Goal: Information Seeking & Learning: Learn about a topic

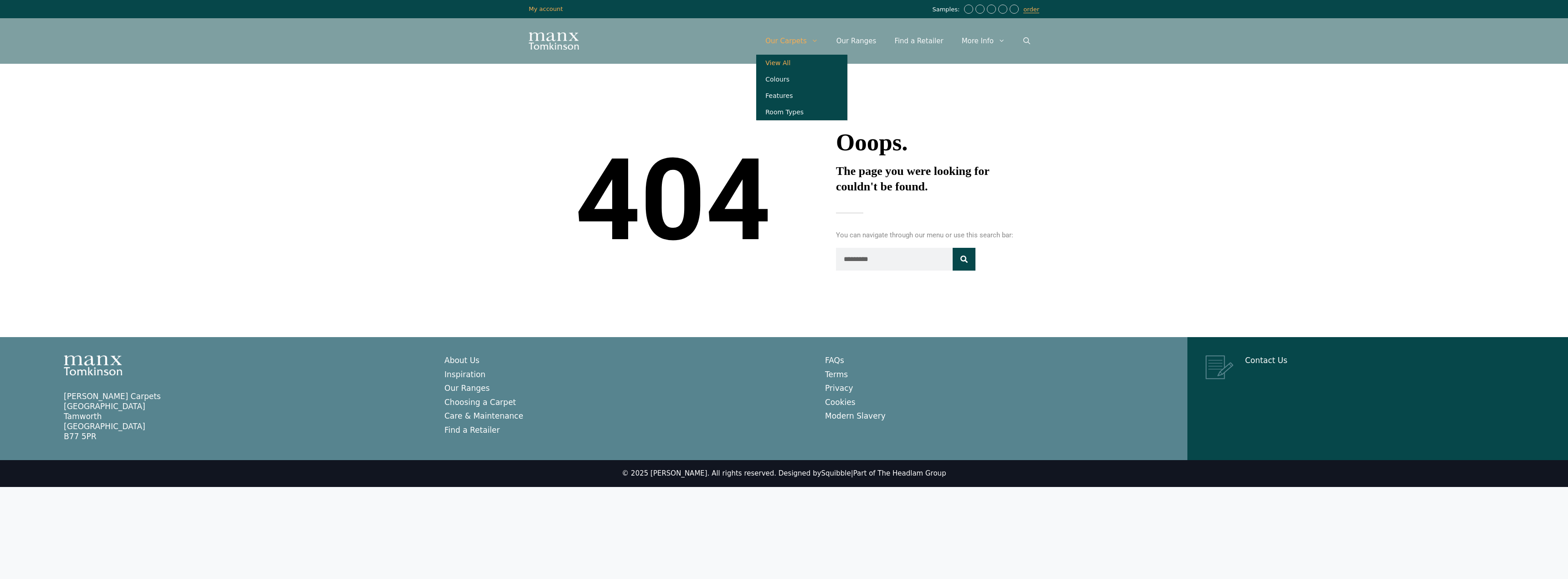
click at [806, 61] on link "View All" at bounding box center [802, 63] width 91 height 16
click at [869, 41] on link "Our Ranges" at bounding box center [856, 41] width 58 height 27
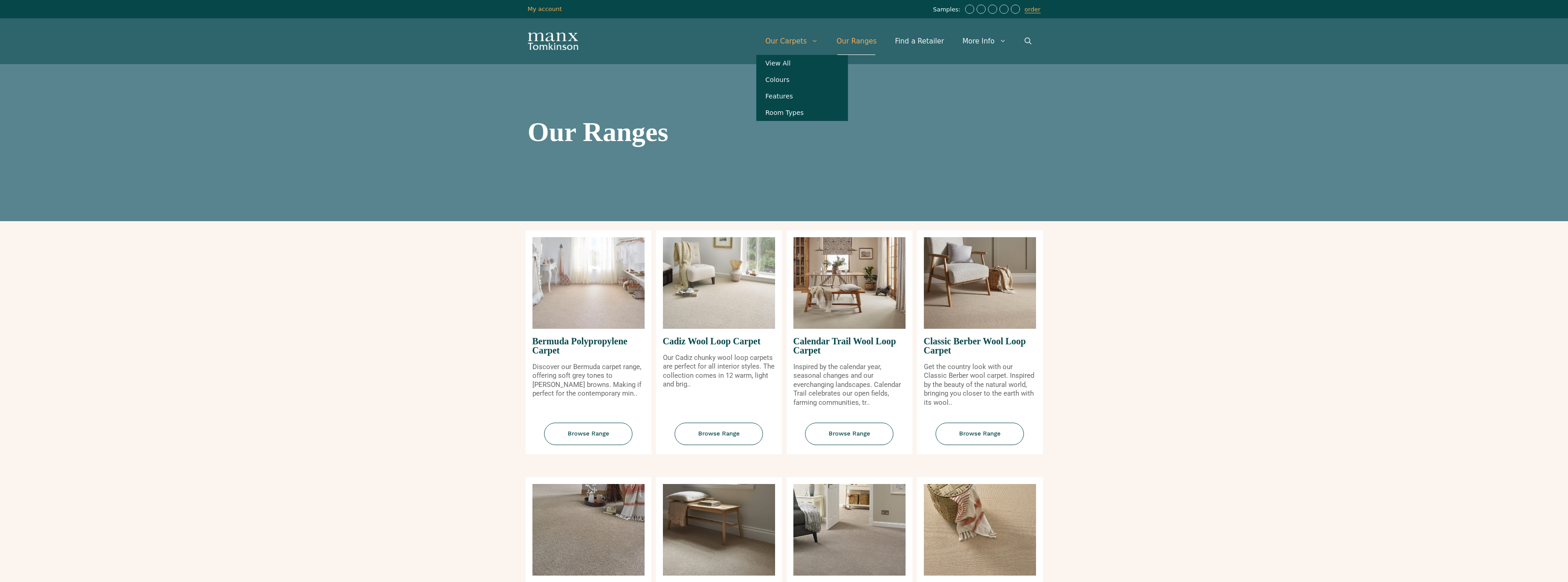
click at [799, 44] on link "Our Carpets" at bounding box center [792, 41] width 72 height 28
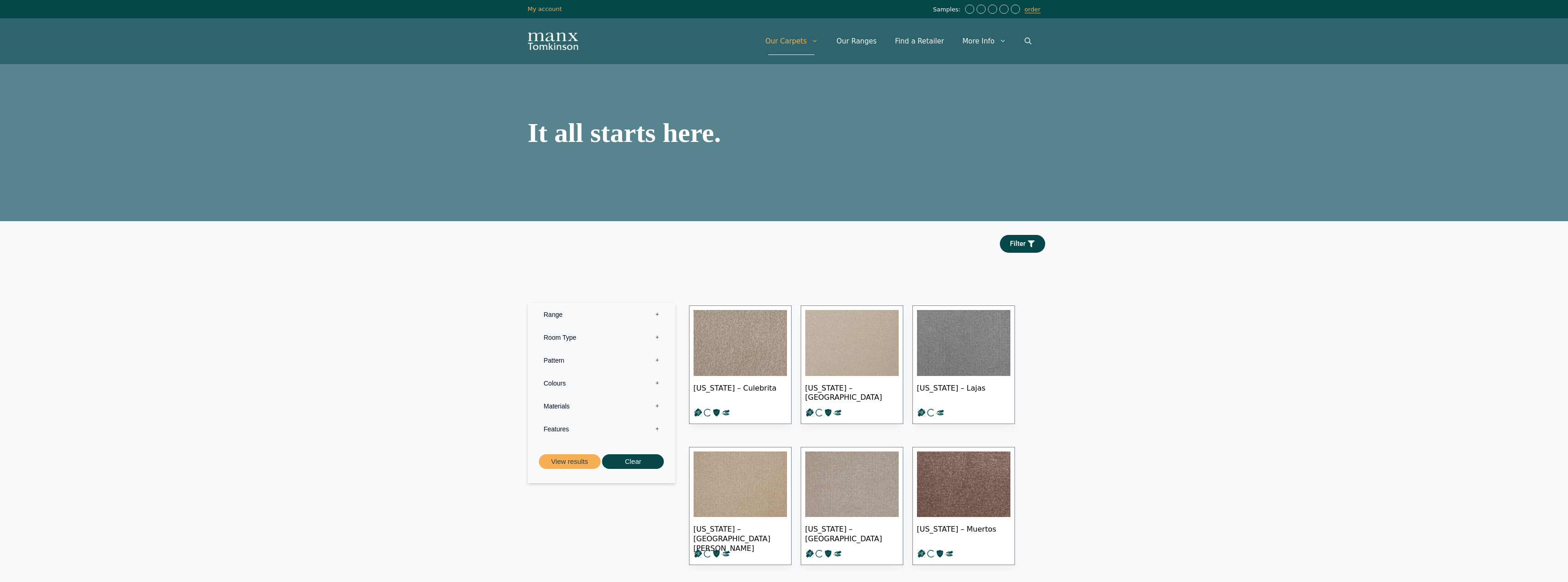
click at [663, 381] on label "Colours 0" at bounding box center [602, 383] width 134 height 23
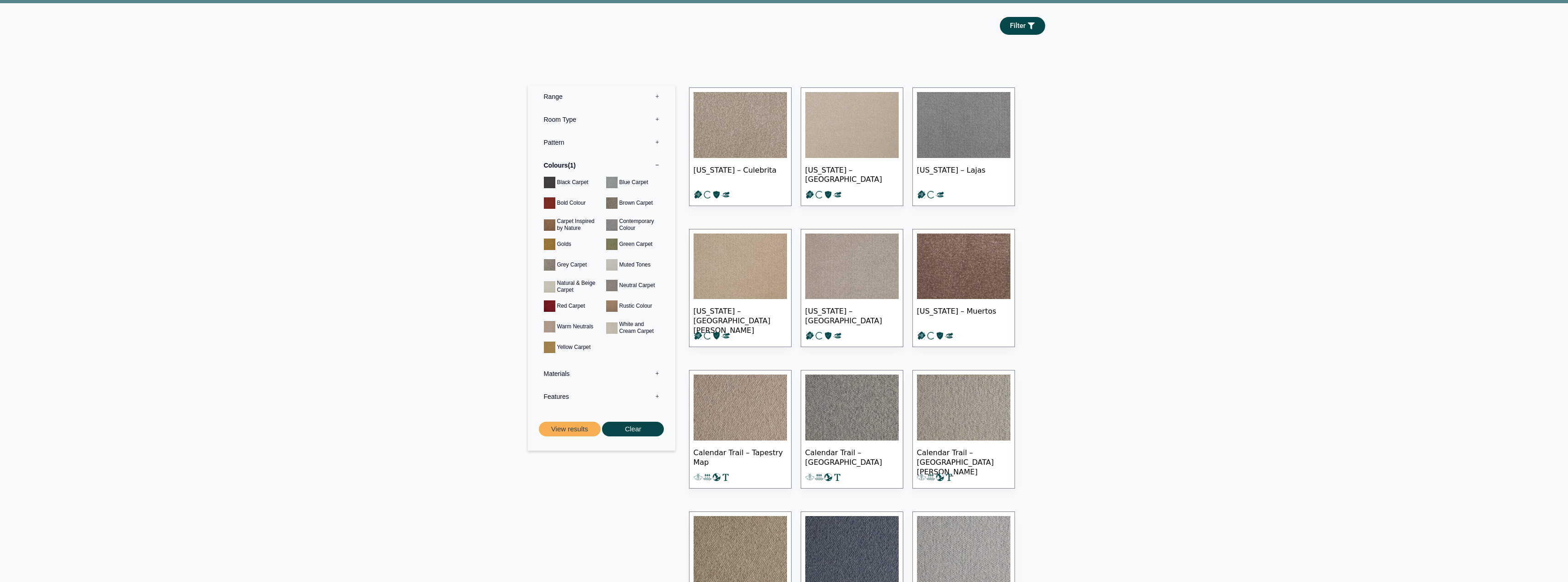
scroll to position [229, 0]
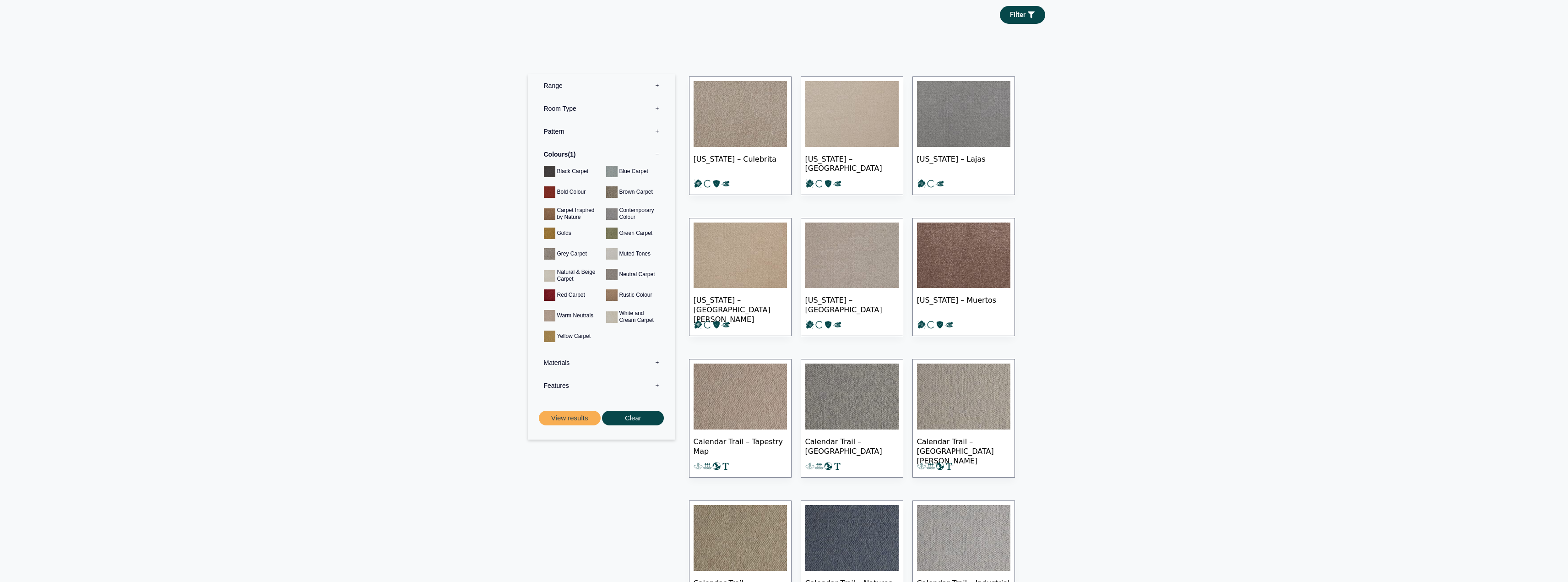
click at [655, 153] on label "Colours 1" at bounding box center [602, 154] width 134 height 23
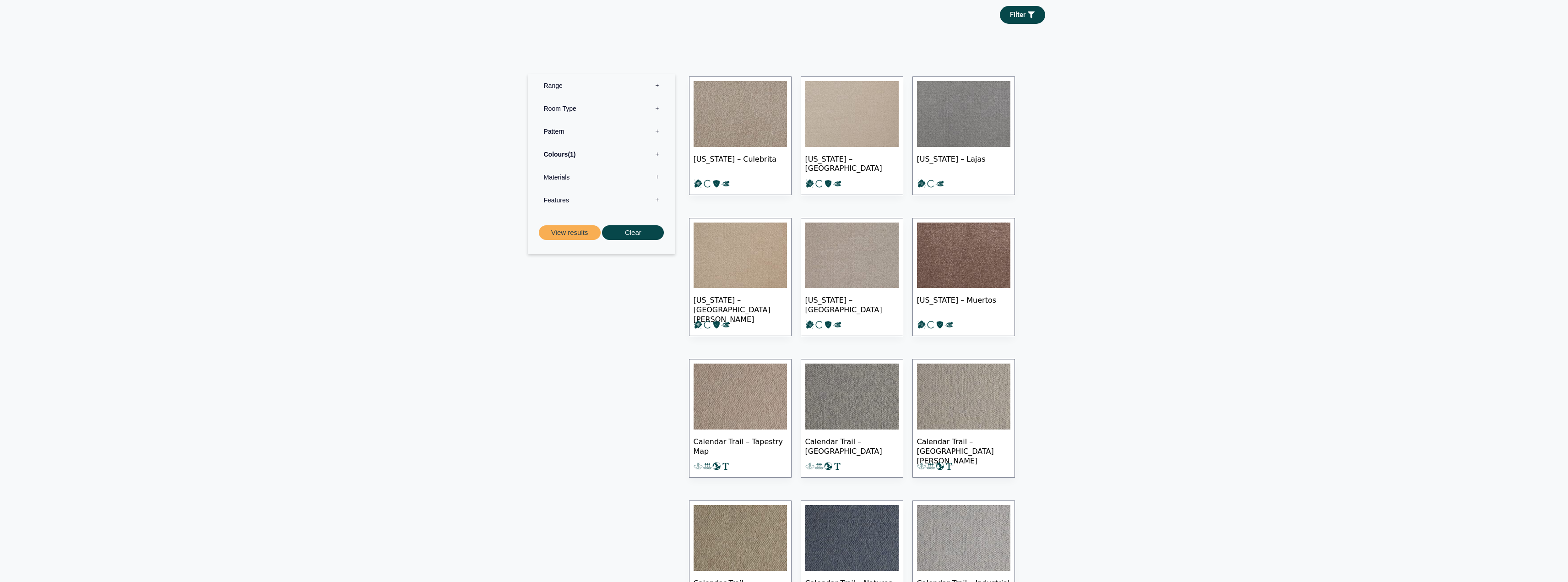
click at [659, 130] on label "Pattern 0" at bounding box center [602, 131] width 134 height 23
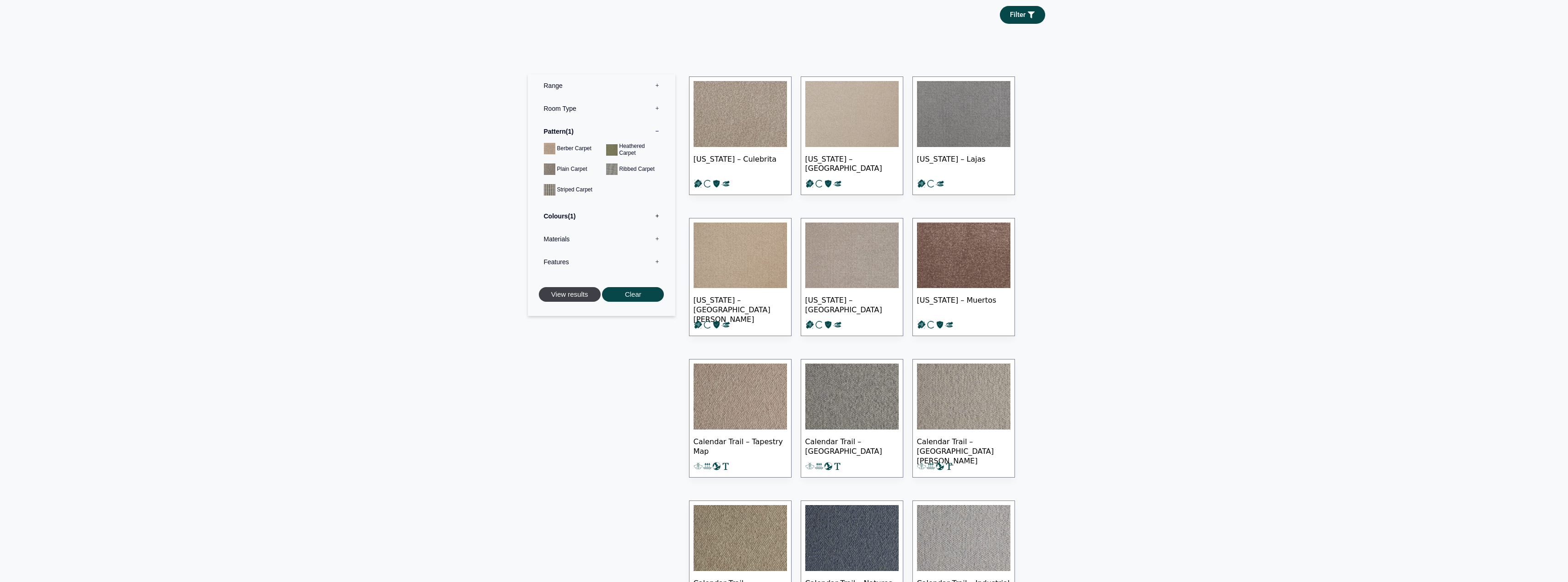
click button "View results"
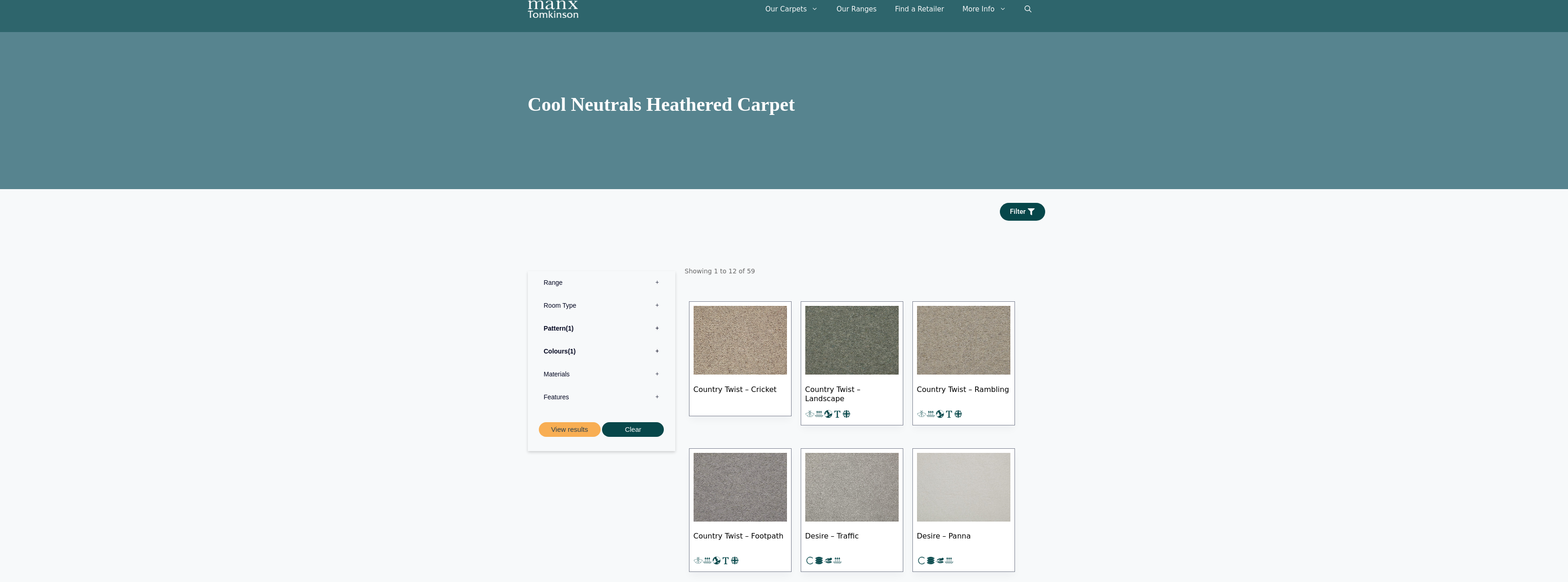
scroll to position [46, 0]
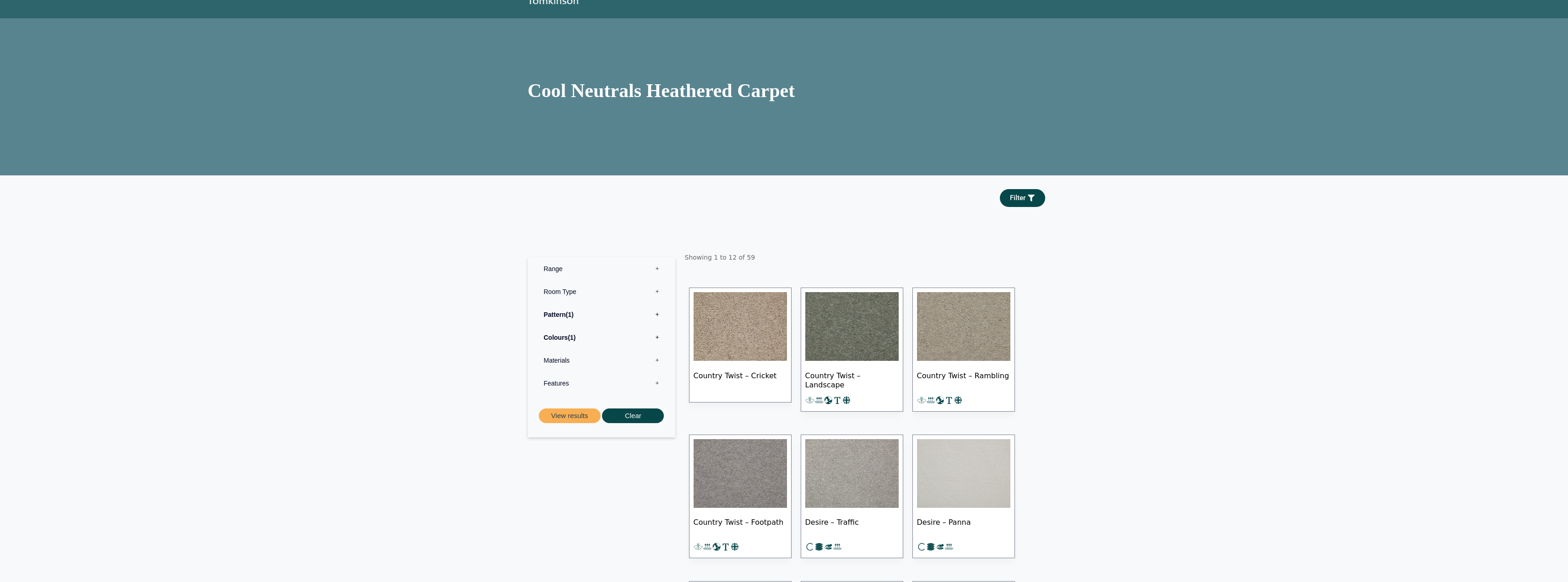
click at [659, 291] on label "Room Type 0" at bounding box center [602, 291] width 134 height 23
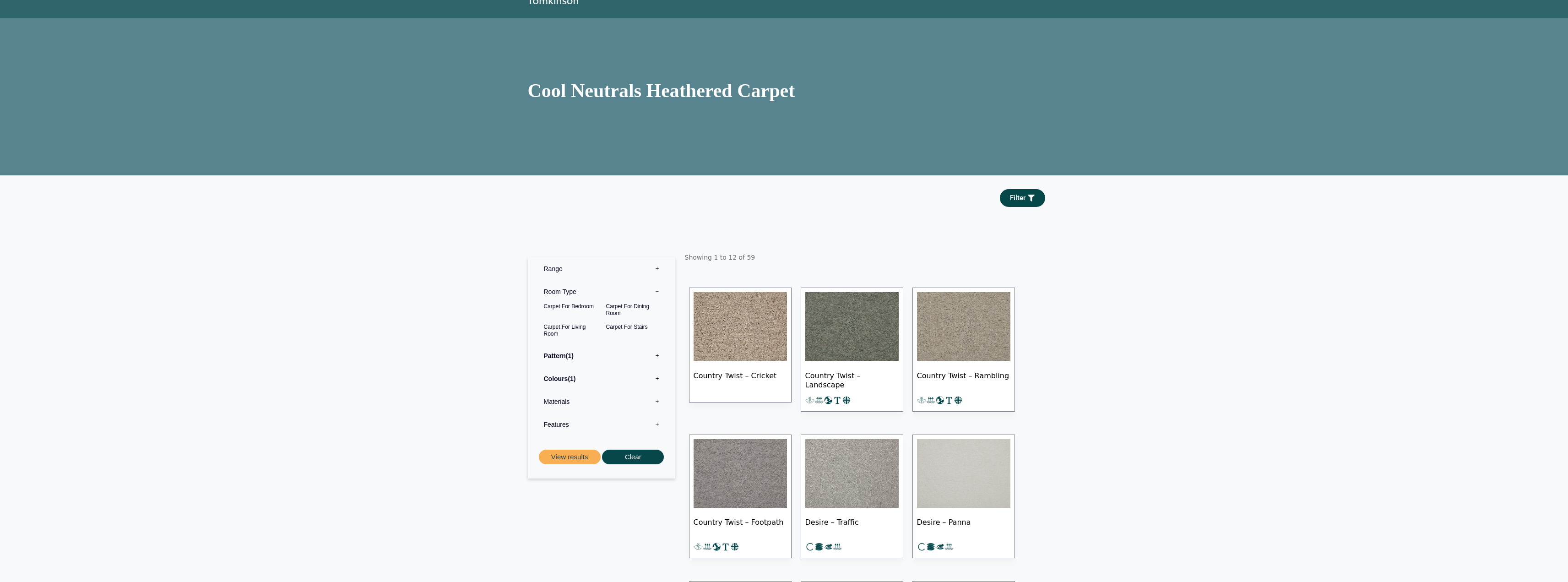
click at [659, 290] on label "Room Type 0" at bounding box center [602, 291] width 134 height 23
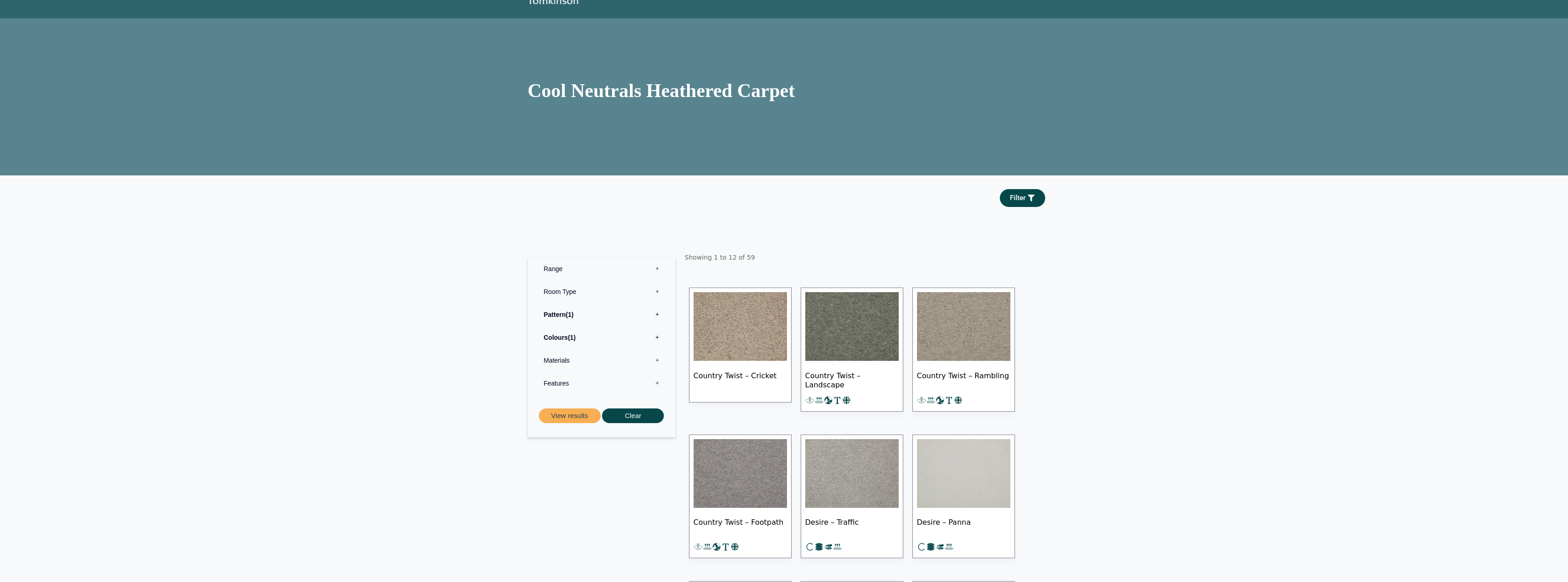
click at [659, 270] on label "Range 0" at bounding box center [602, 268] width 134 height 23
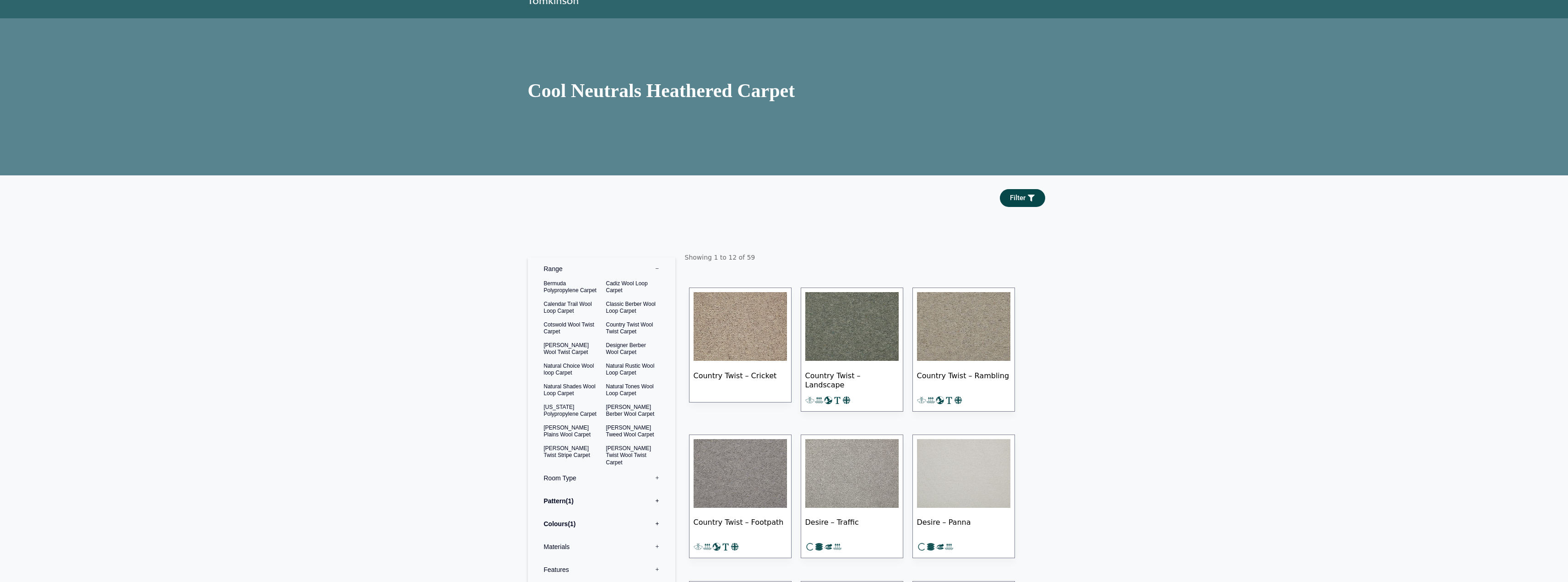
click at [658, 269] on label "Range 0" at bounding box center [602, 268] width 134 height 23
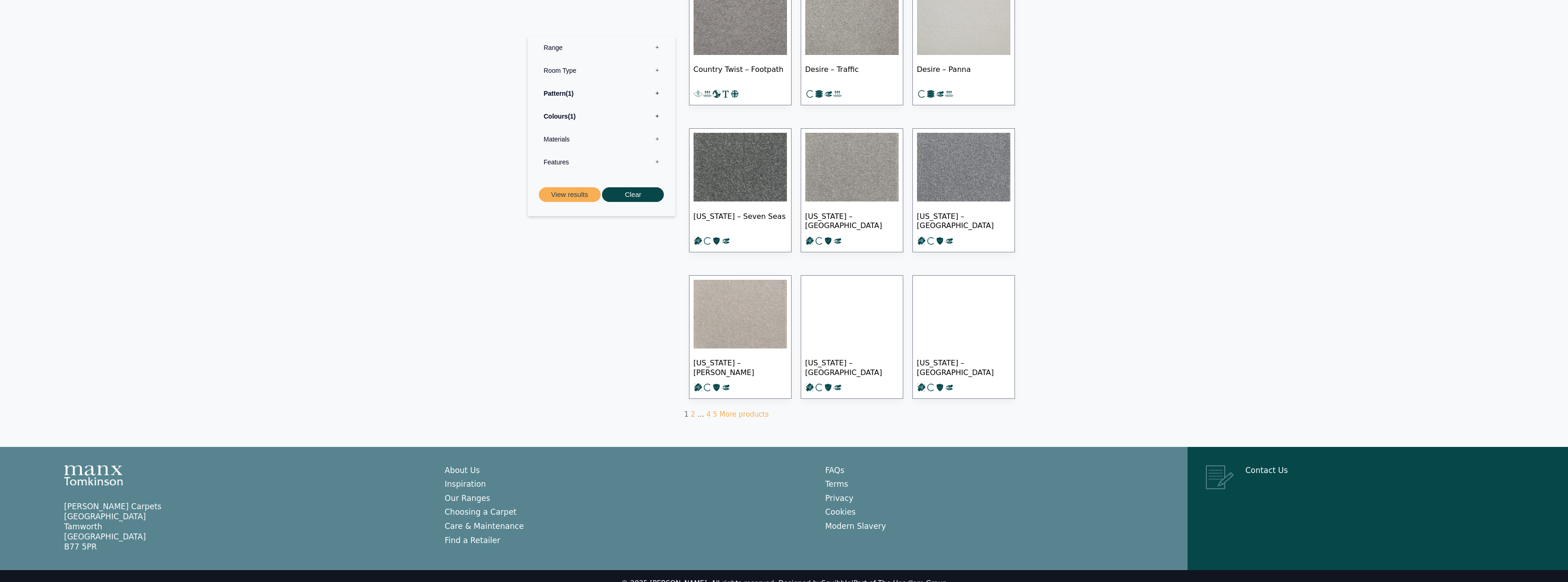
scroll to position [512, 0]
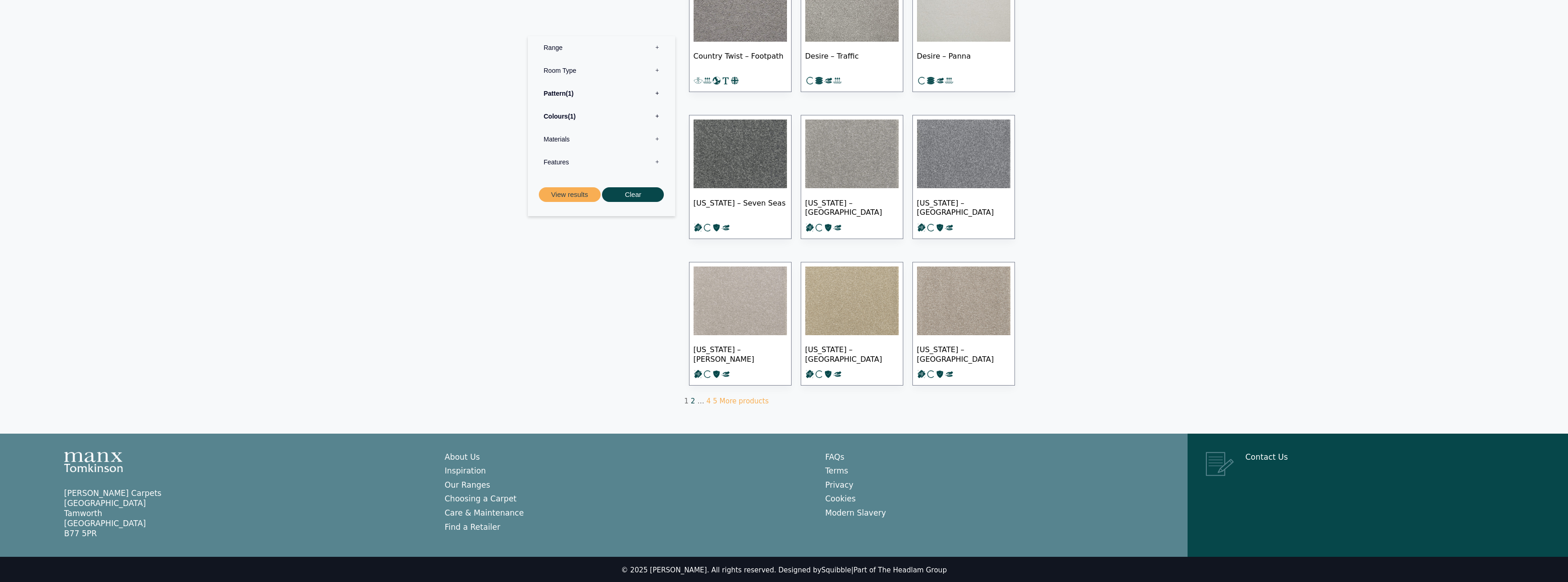
click at [693, 400] on link "2" at bounding box center [693, 400] width 4 height 8
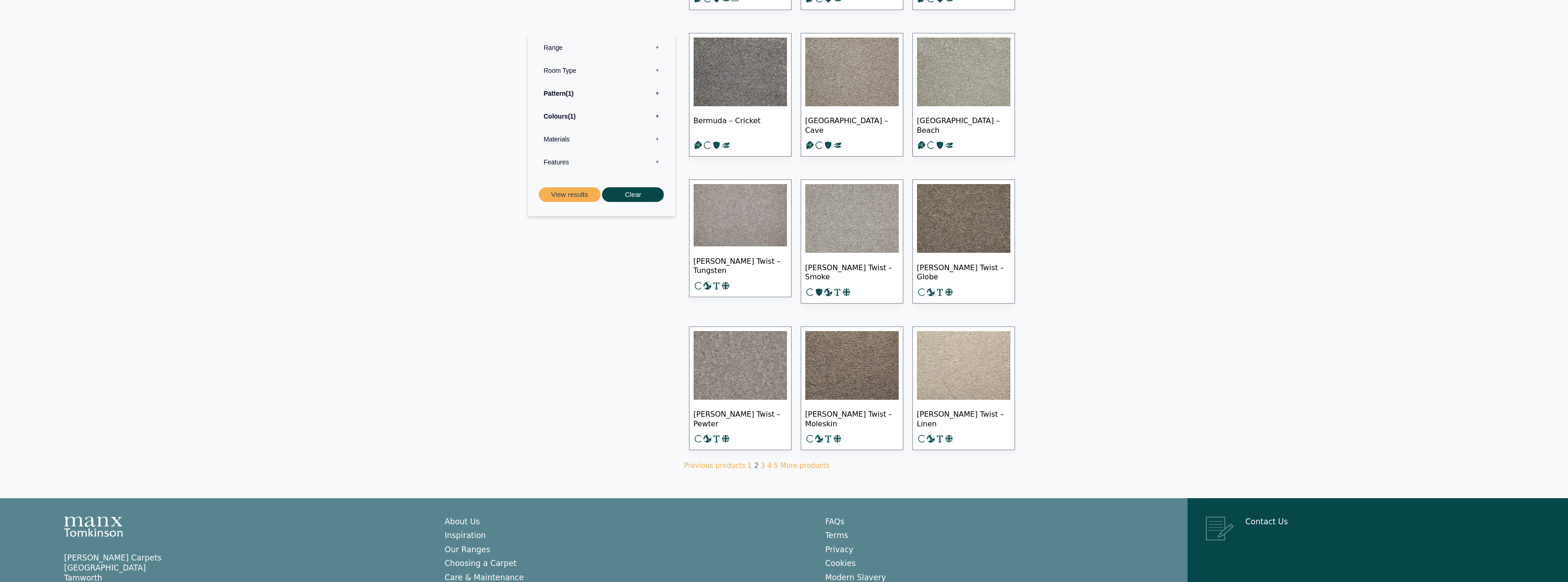
scroll to position [458, 0]
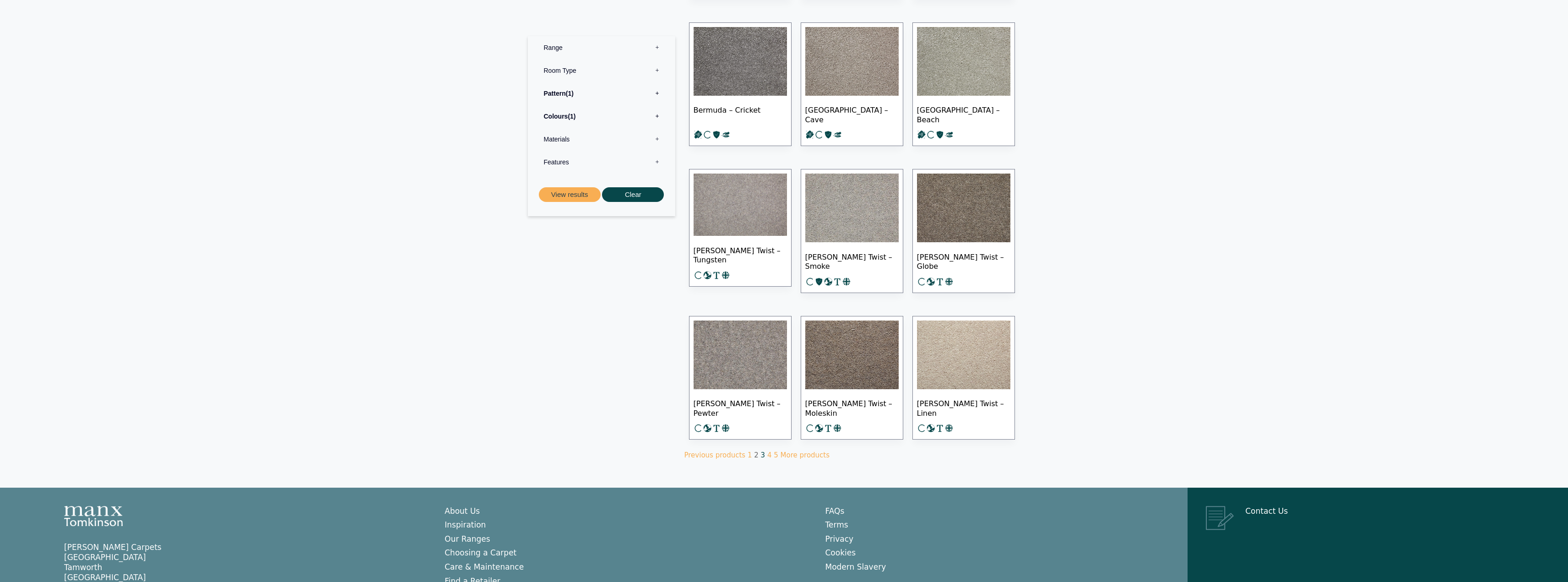
click at [761, 451] on link "3" at bounding box center [763, 455] width 4 height 8
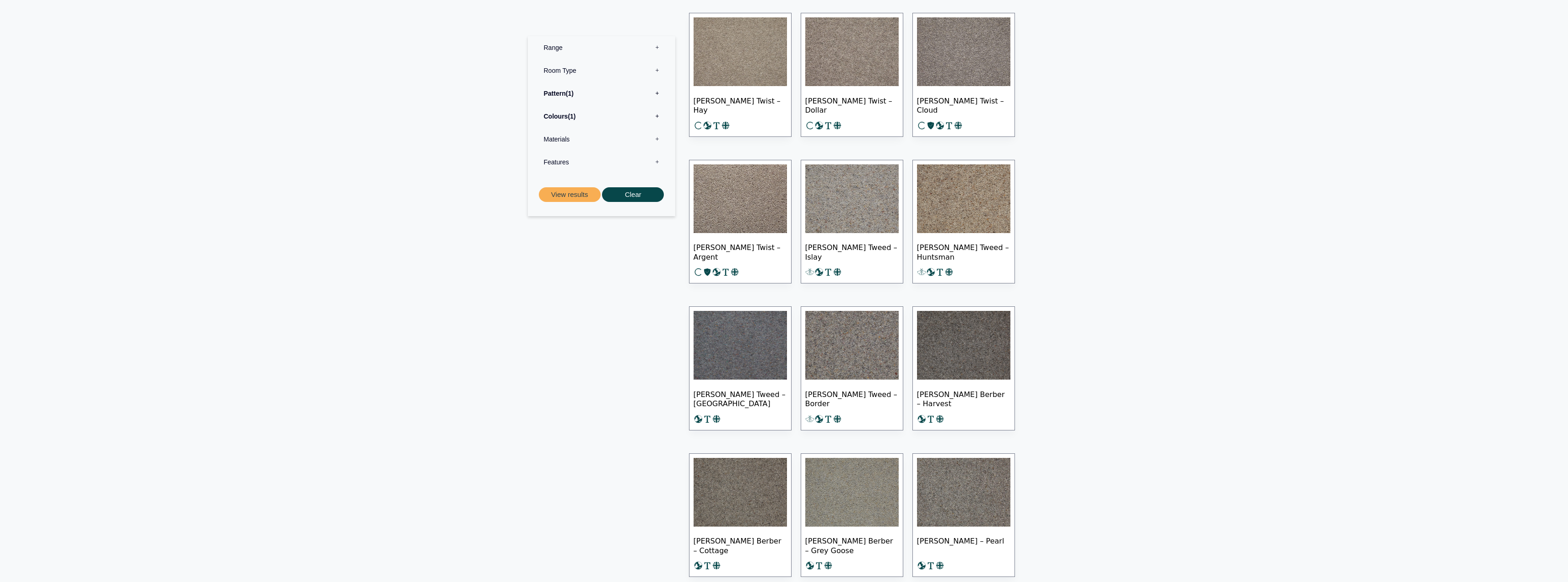
scroll to position [458, 0]
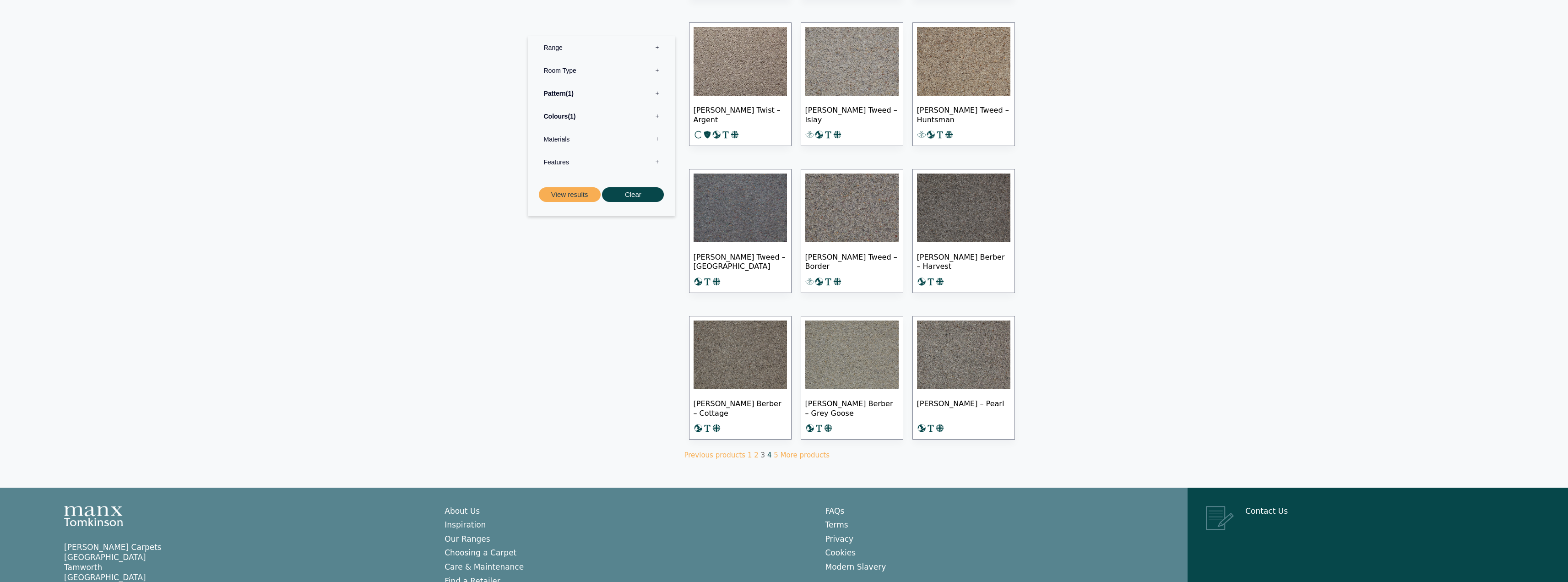
click at [767, 451] on link "4" at bounding box center [769, 455] width 4 height 8
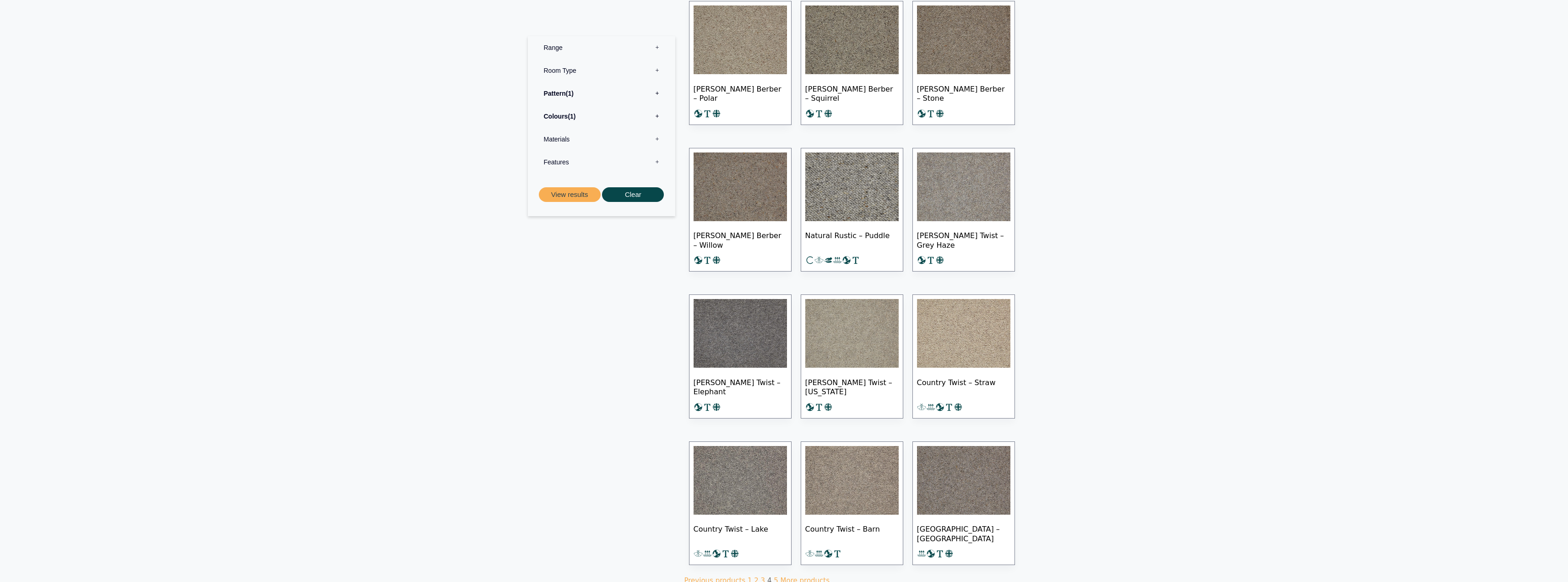
scroll to position [504, 0]
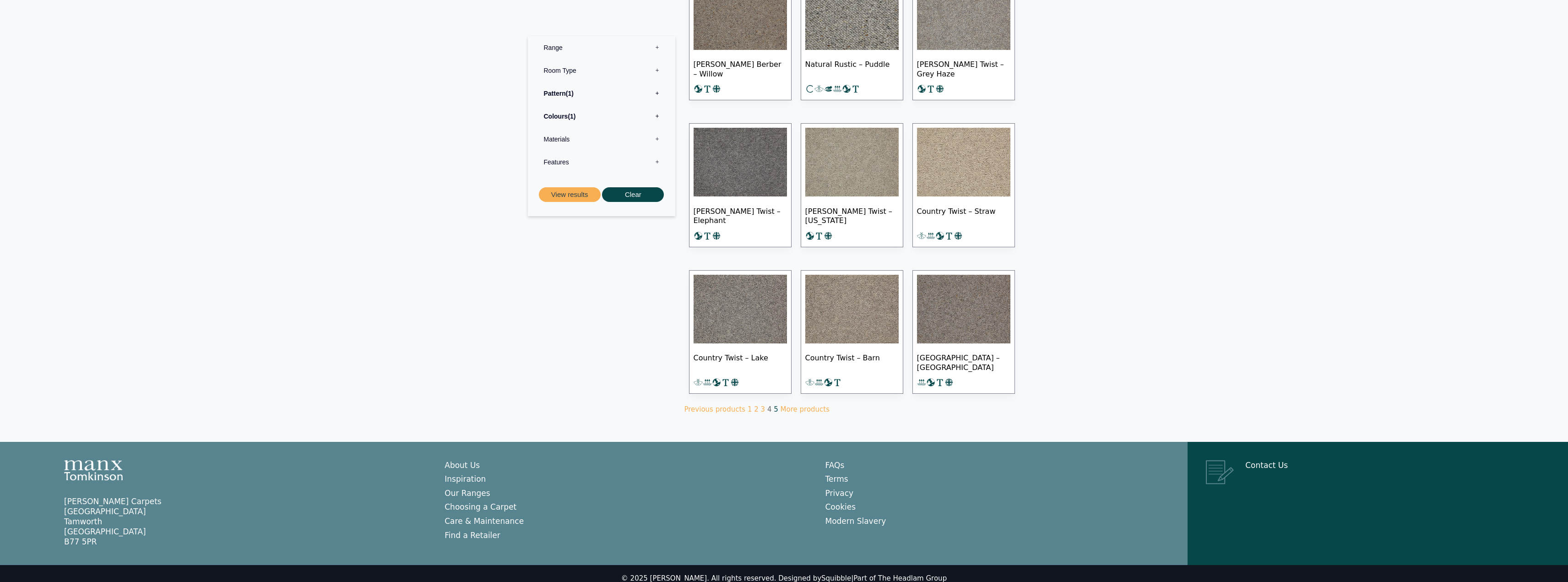
click at [774, 405] on link "5" at bounding box center [776, 409] width 4 height 8
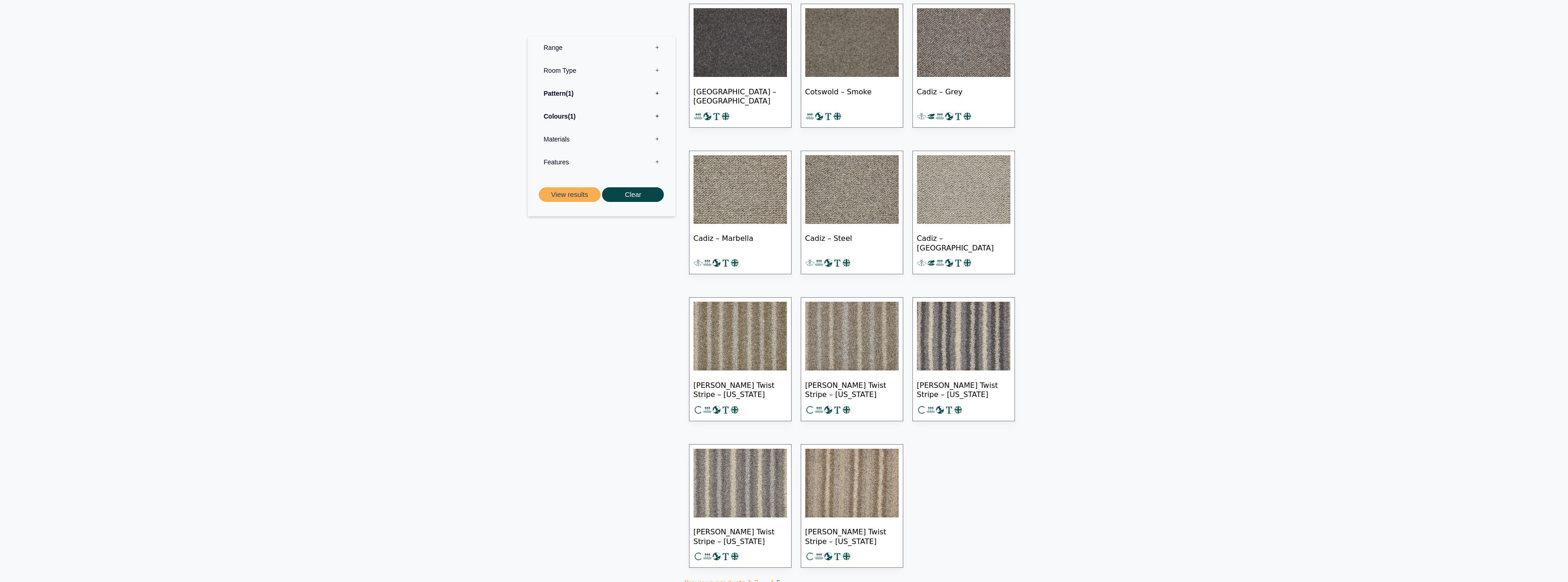
scroll to position [191, 0]
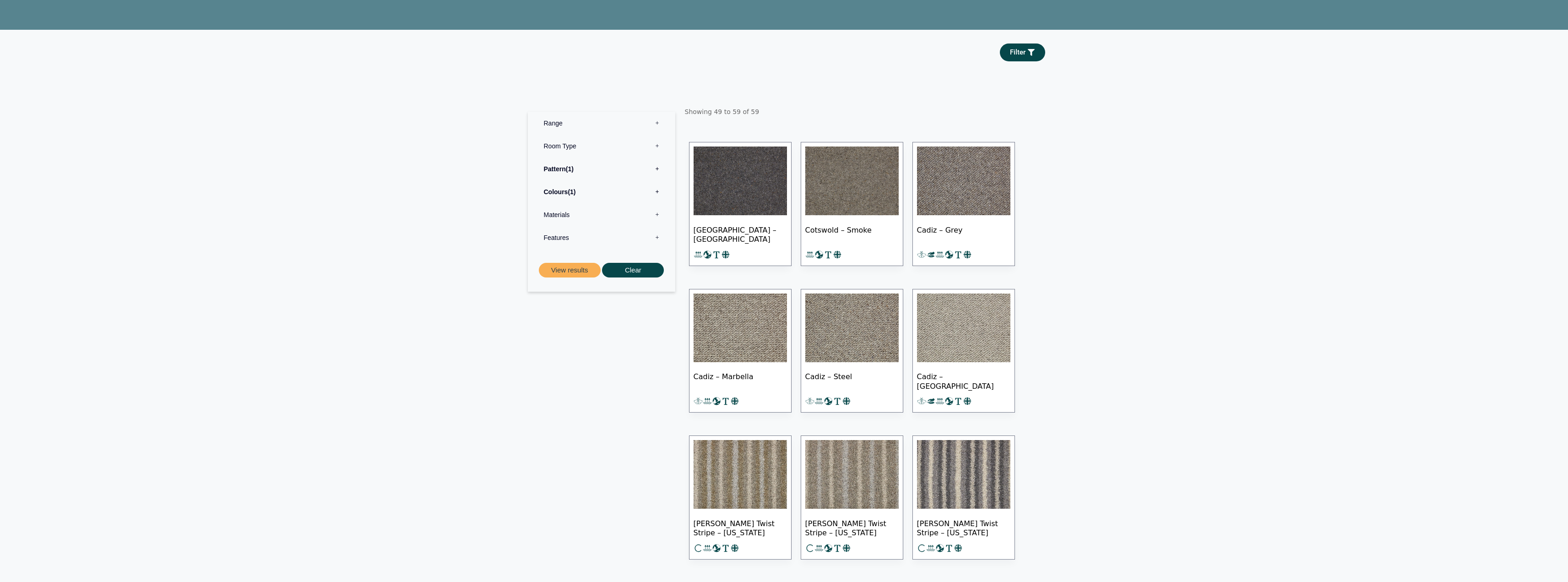
click at [655, 123] on label "Range 0" at bounding box center [602, 123] width 134 height 23
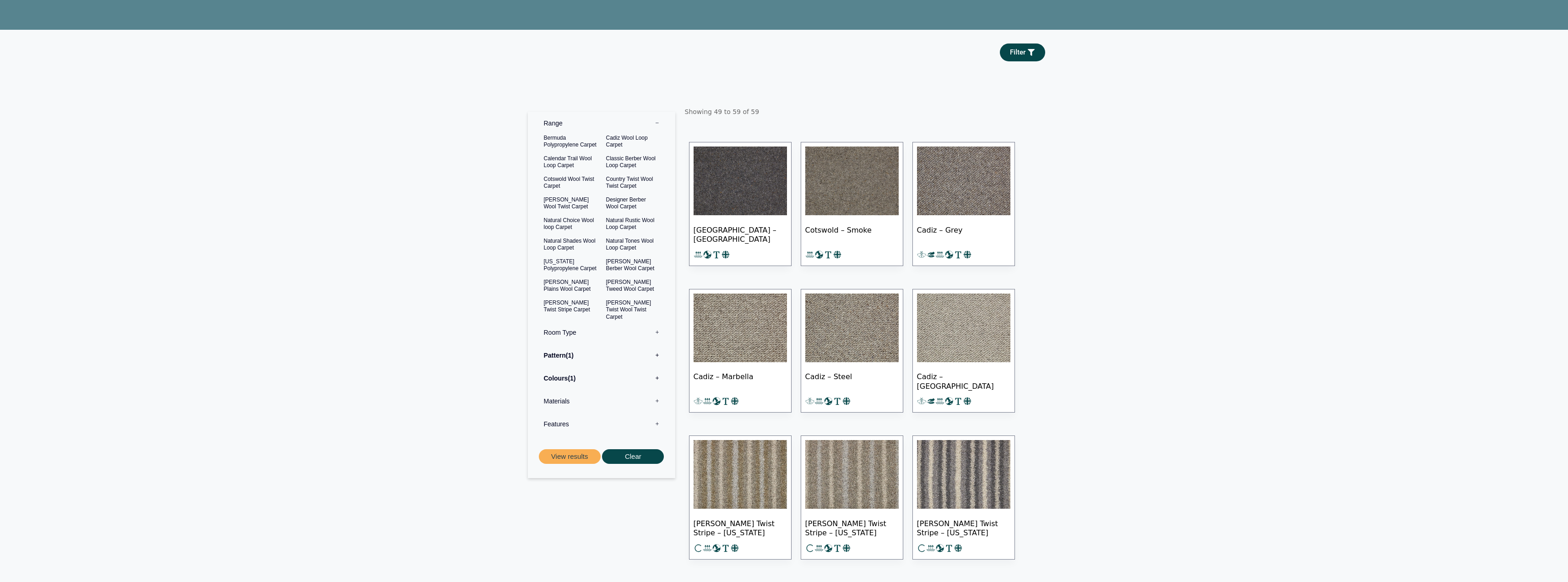
click at [659, 355] on label "Pattern 1" at bounding box center [602, 355] width 134 height 23
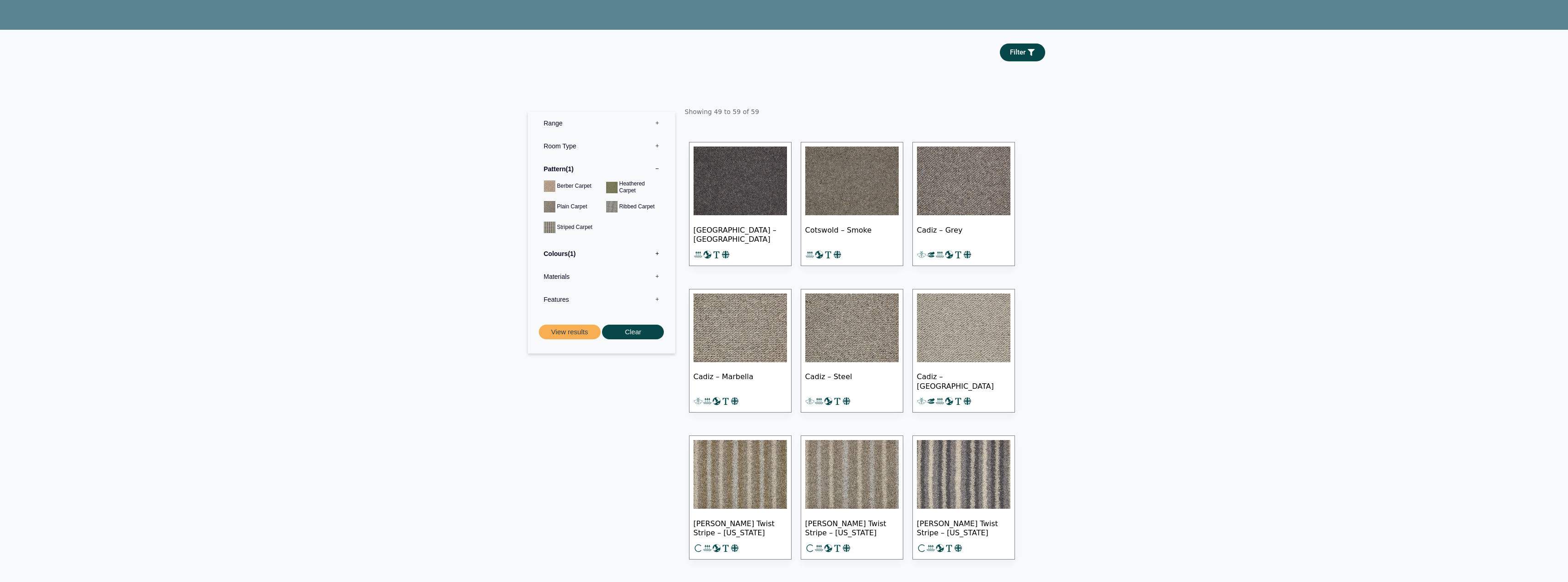
click at [658, 251] on label "Colours 1" at bounding box center [602, 253] width 134 height 23
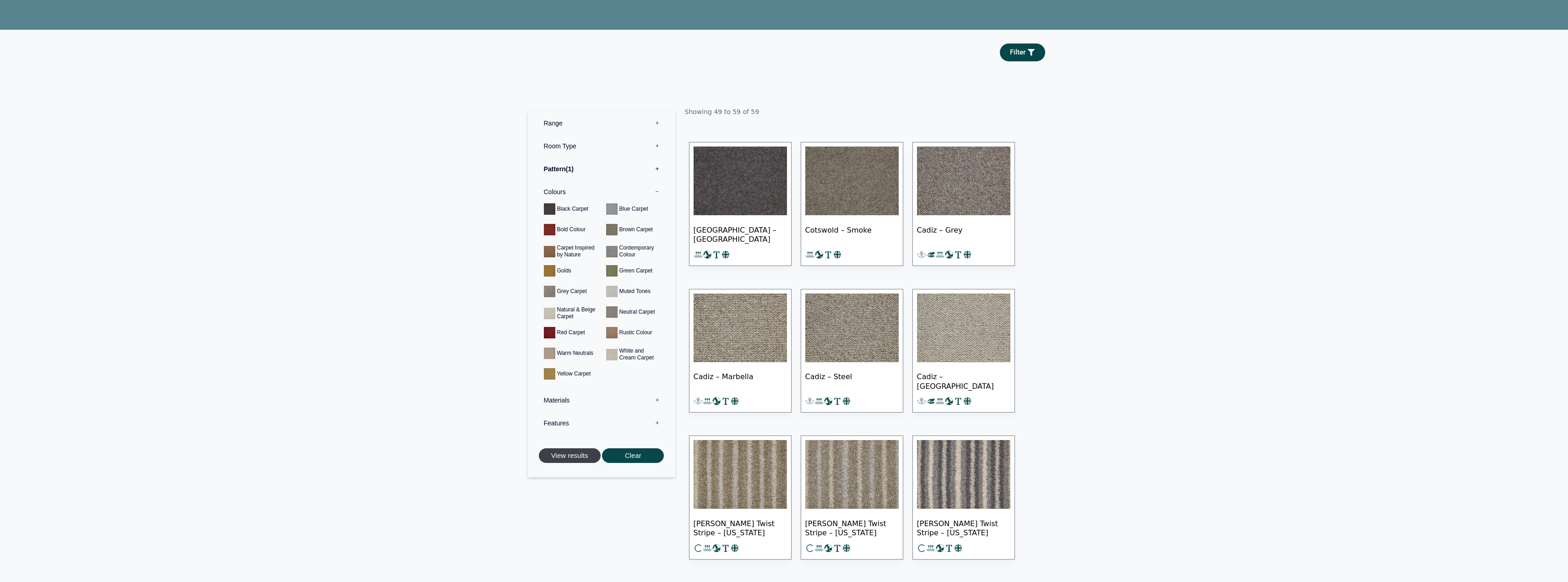
click at [577, 459] on button "View results" at bounding box center [569, 455] width 62 height 15
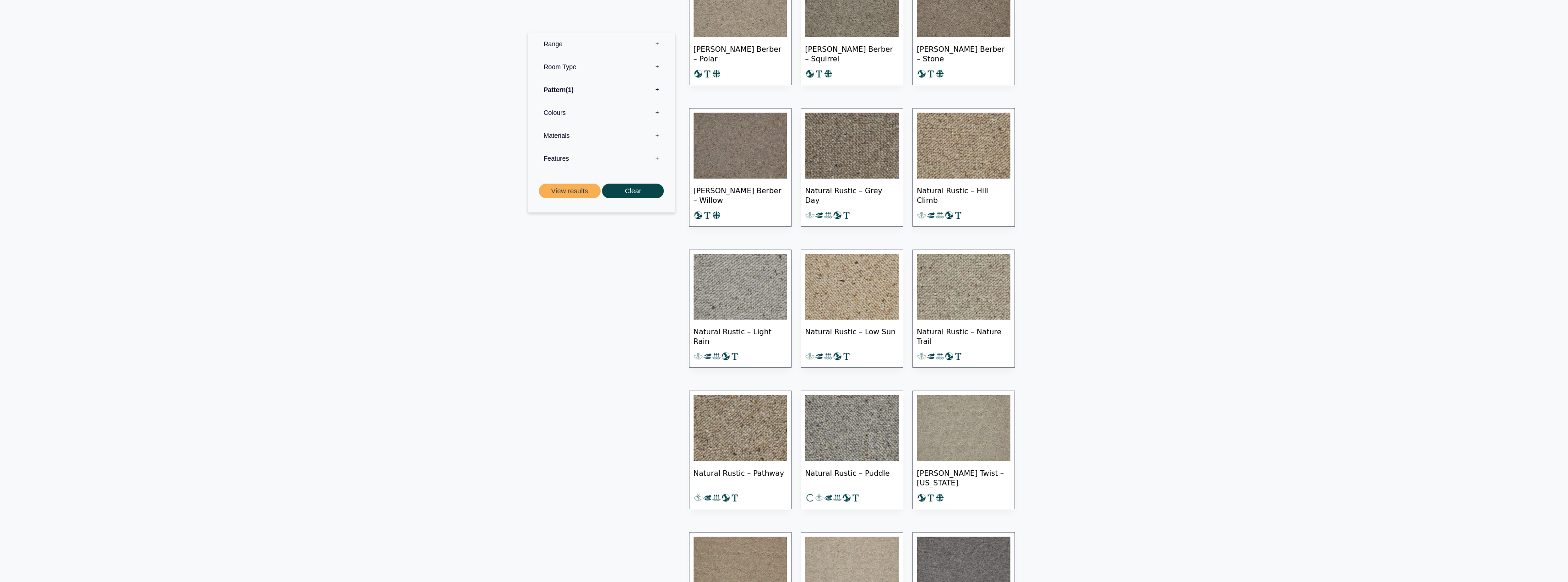
scroll to position [4303, 0]
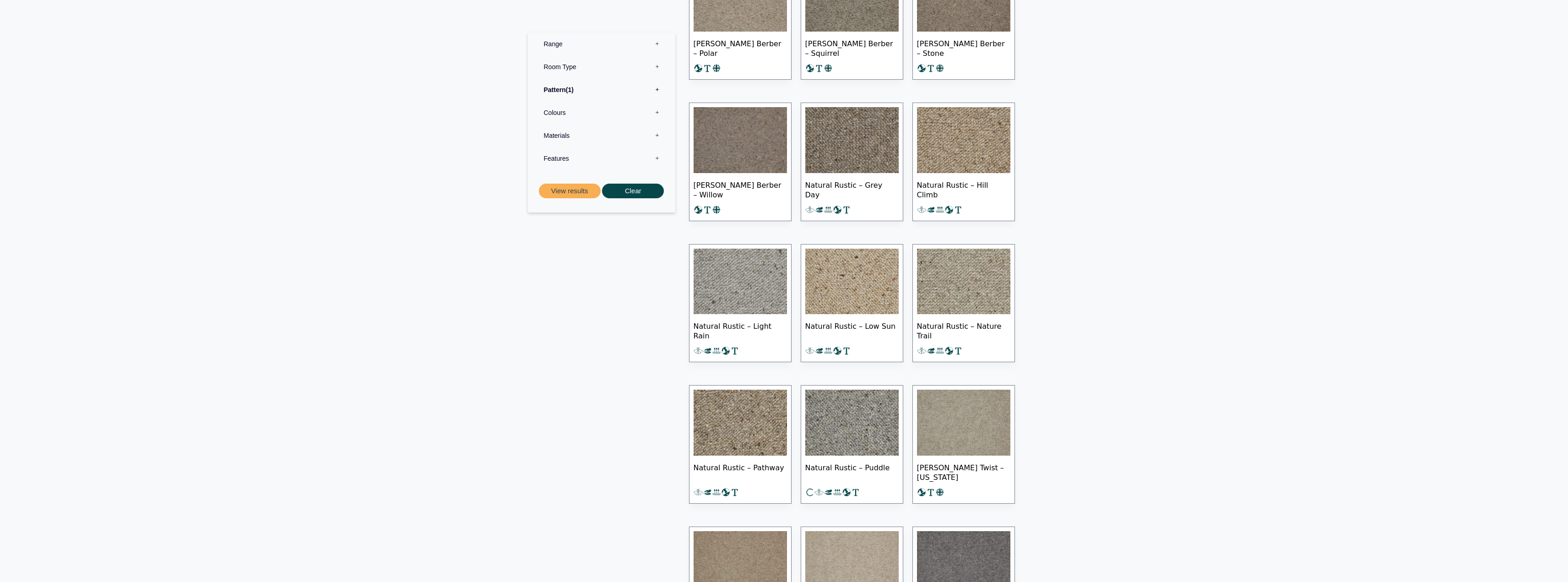
click at [841, 296] on img at bounding box center [852, 282] width 94 height 66
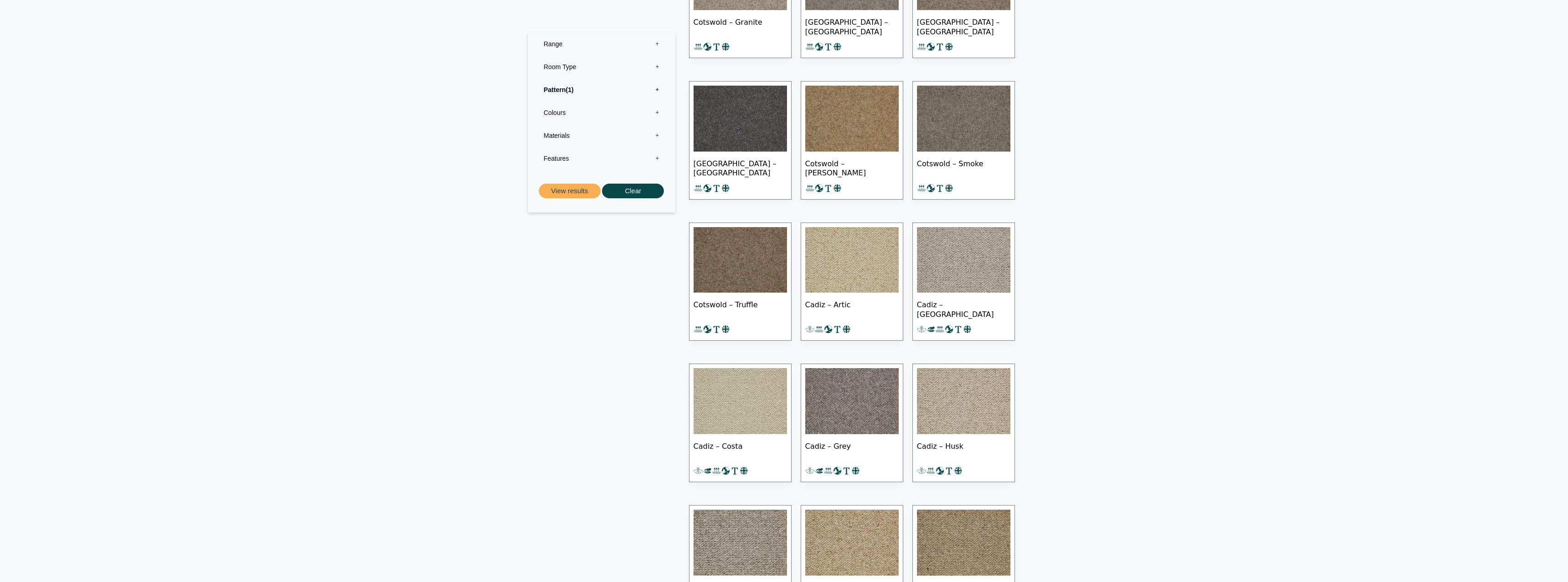
scroll to position [5814, 0]
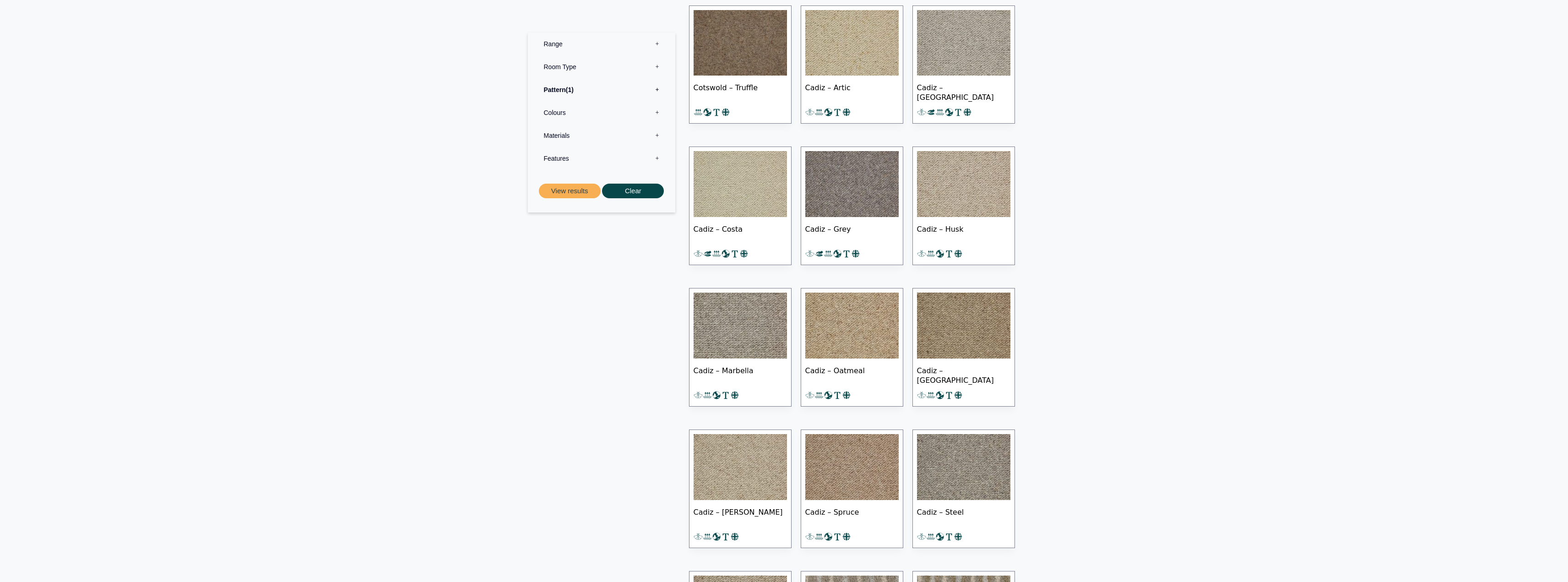
click at [834, 59] on img at bounding box center [852, 43] width 94 height 66
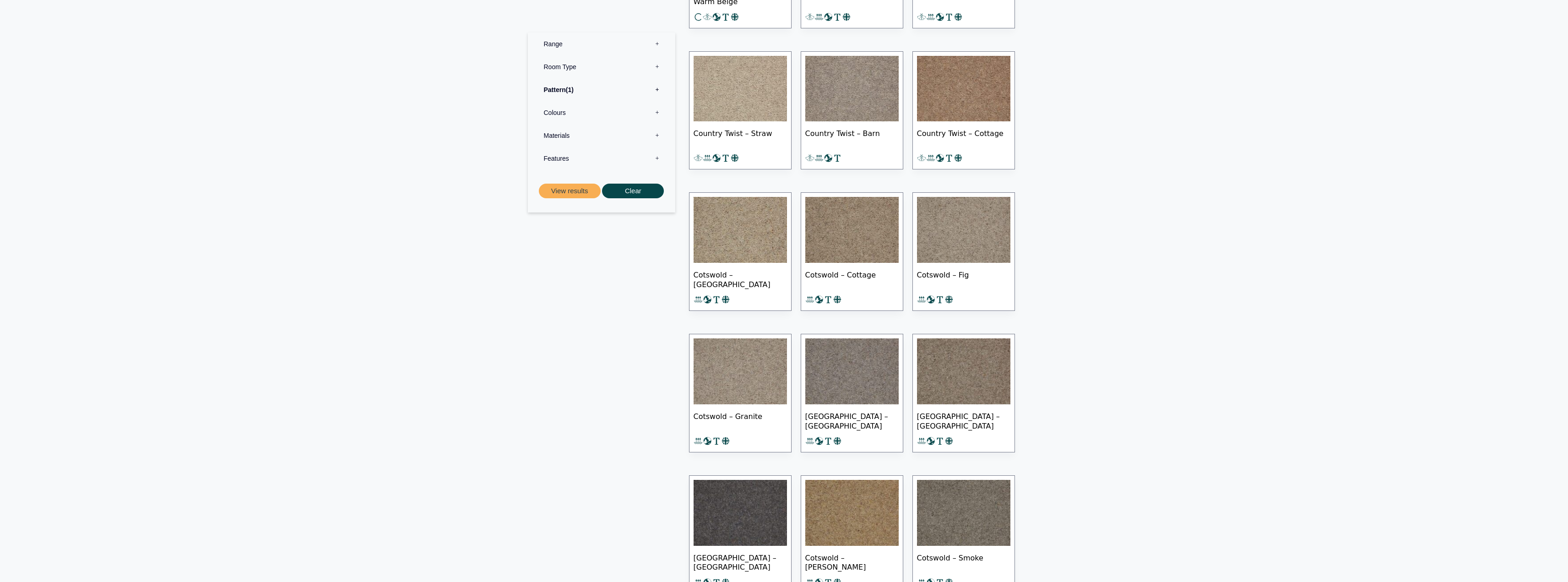
scroll to position [4928, 0]
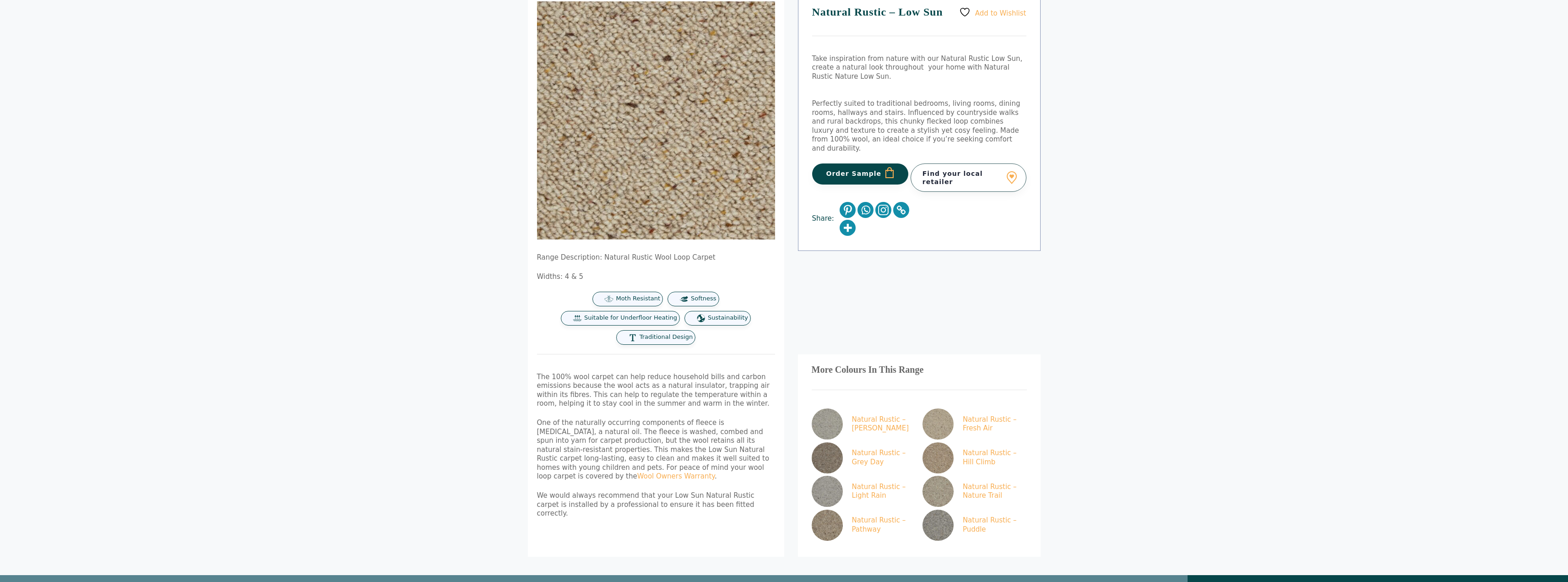
scroll to position [183, 0]
